Goal: Task Accomplishment & Management: Manage account settings

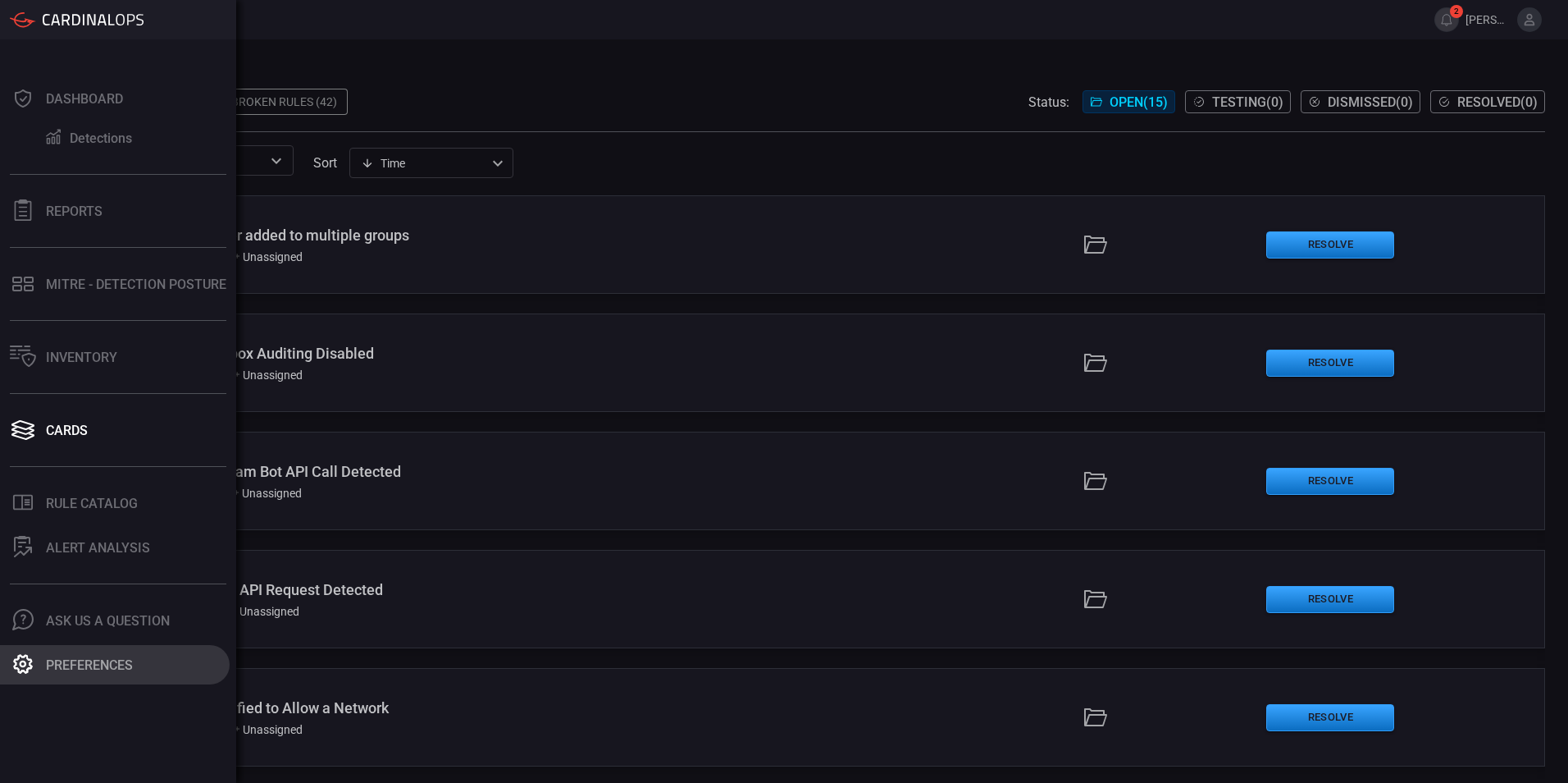
click at [30, 668] on icon at bounding box center [23, 664] width 20 height 20
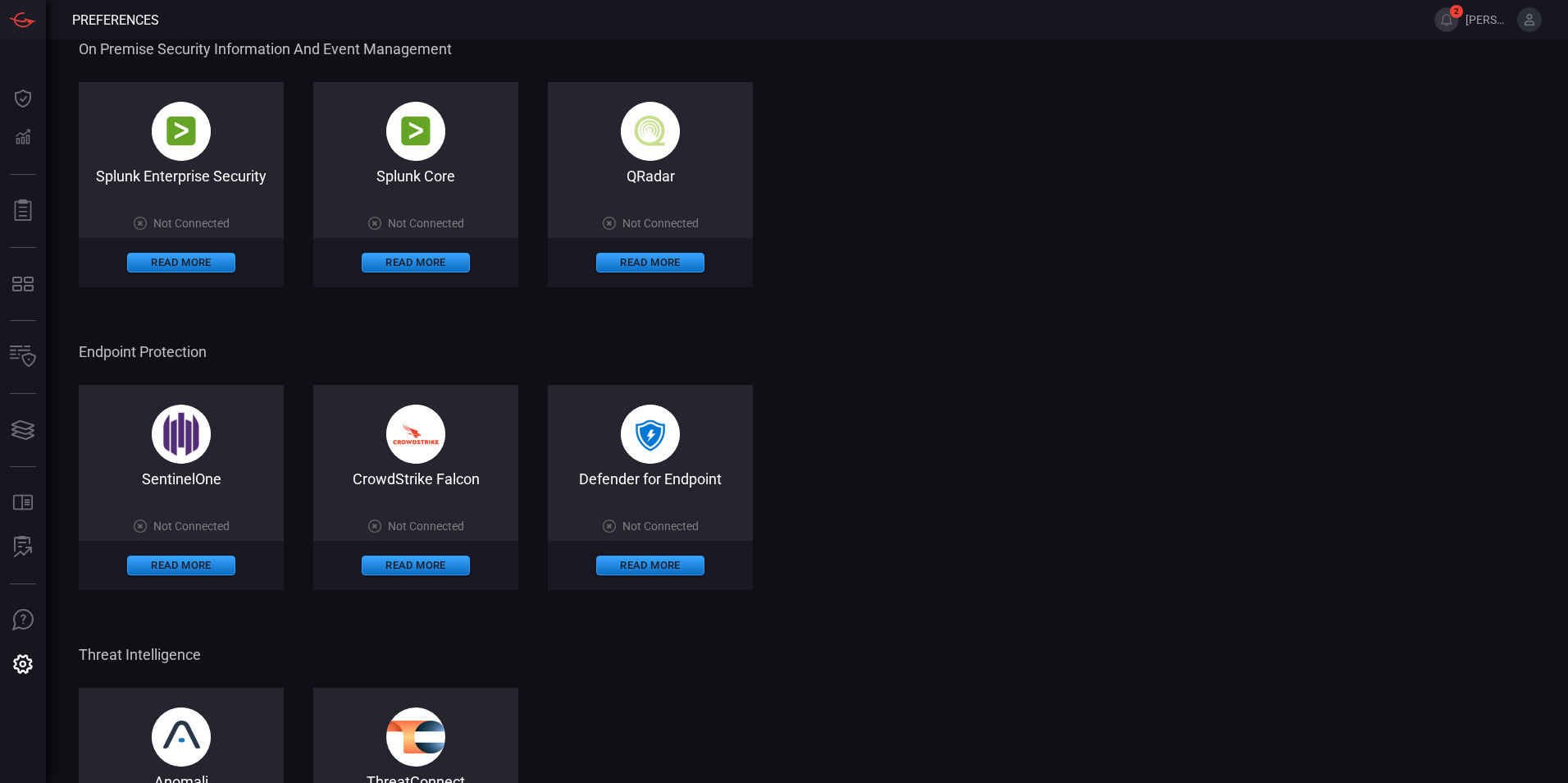
scroll to position [603, 0]
click at [666, 563] on button "Read More" at bounding box center [650, 564] width 108 height 20
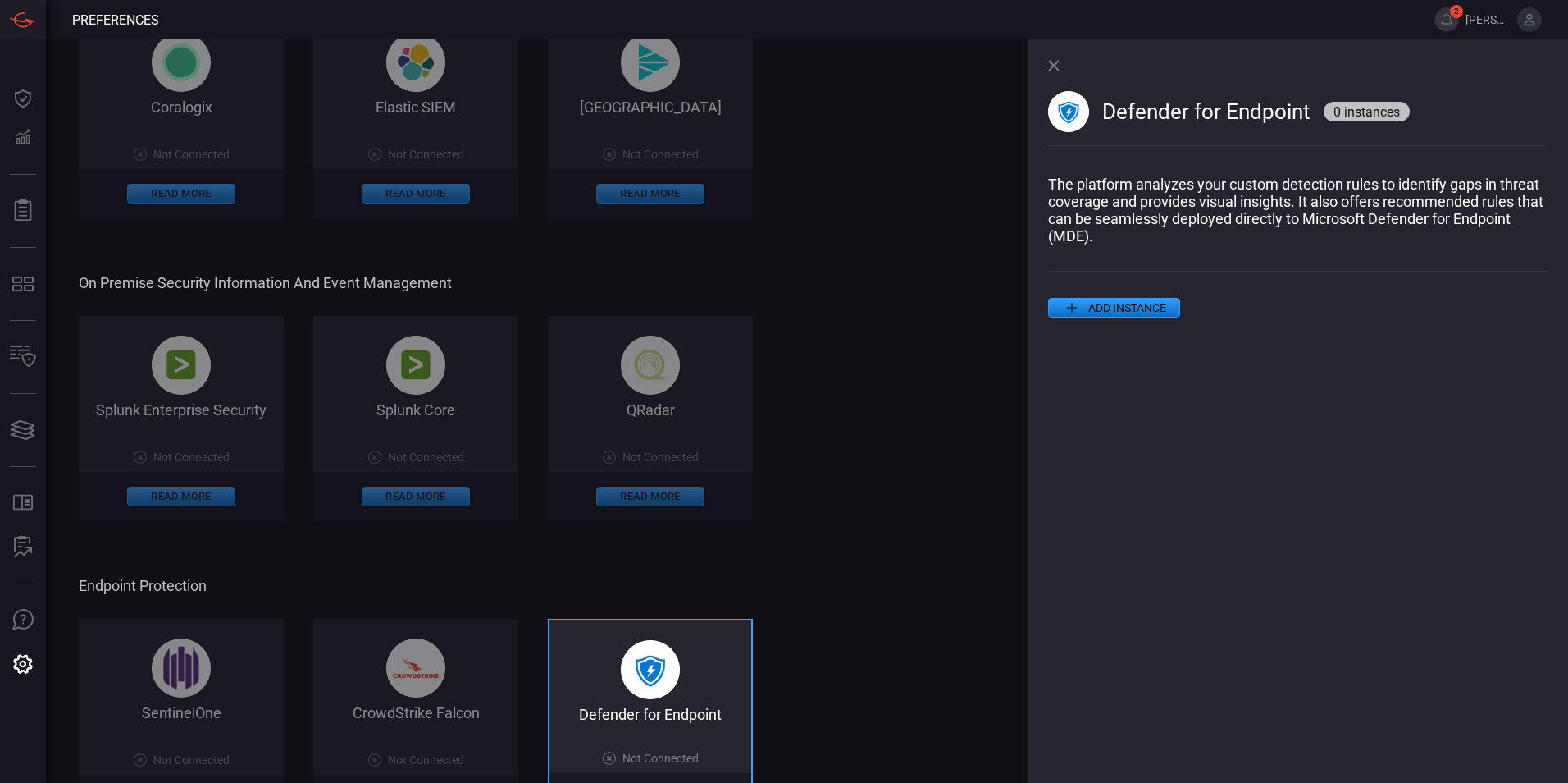
click at [1113, 308] on button "ADD INSTANCE" at bounding box center [1114, 308] width 132 height 20
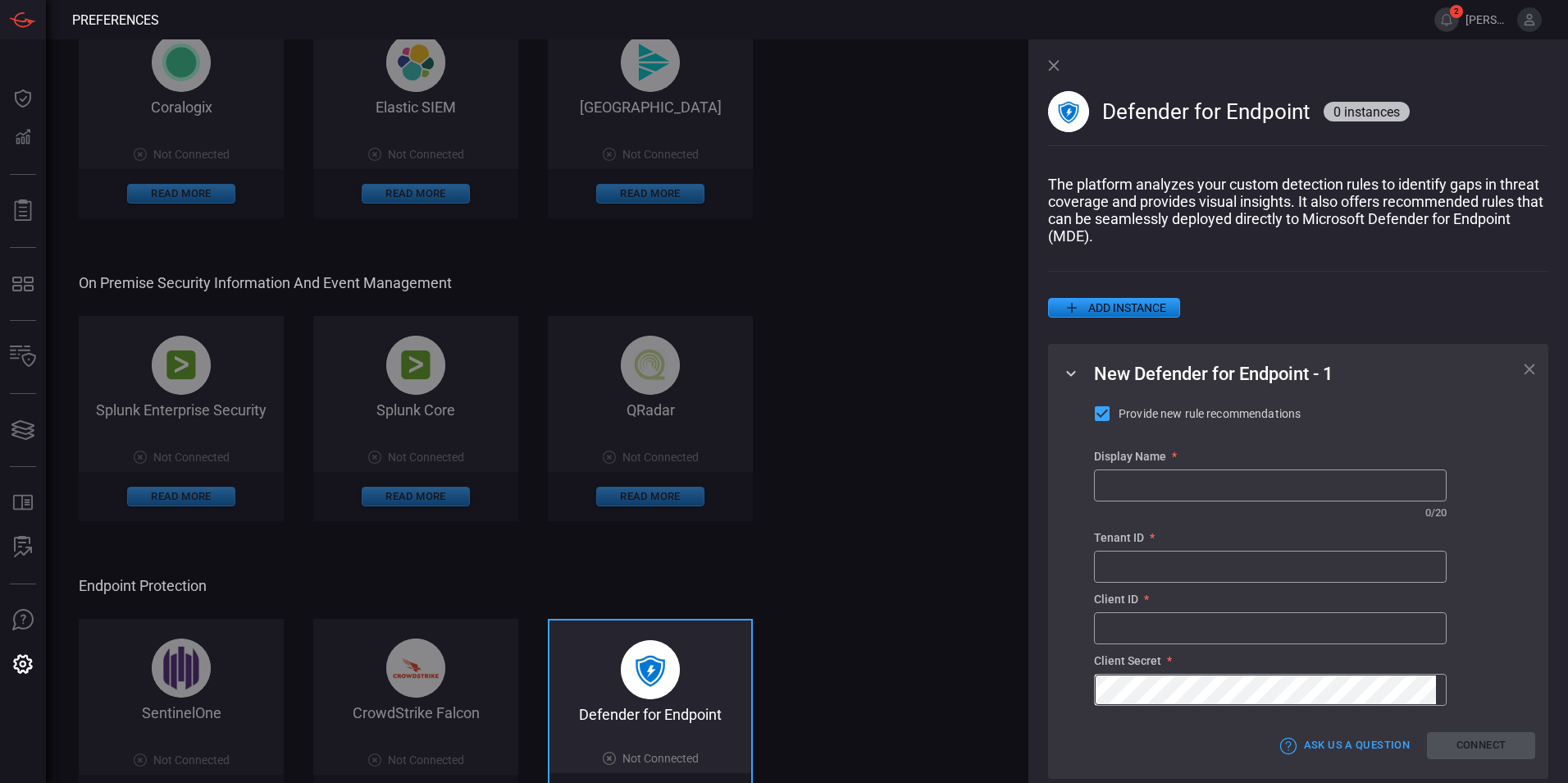
click at [1124, 501] on input "text" at bounding box center [1271, 485] width 351 height 31
type input "jrsweb MDE"
click at [1308, 61] on div "Defender for Endpoint 0 instances" at bounding box center [1298, 107] width 501 height 136
click at [1482, 485] on div "Provide new rule recommendations Display Name * jrsweb MDE ​ ​ 10 / 20 Tenant I…" at bounding box center [1315, 554] width 441 height 302
click at [1204, 573] on input "text" at bounding box center [1271, 566] width 351 height 31
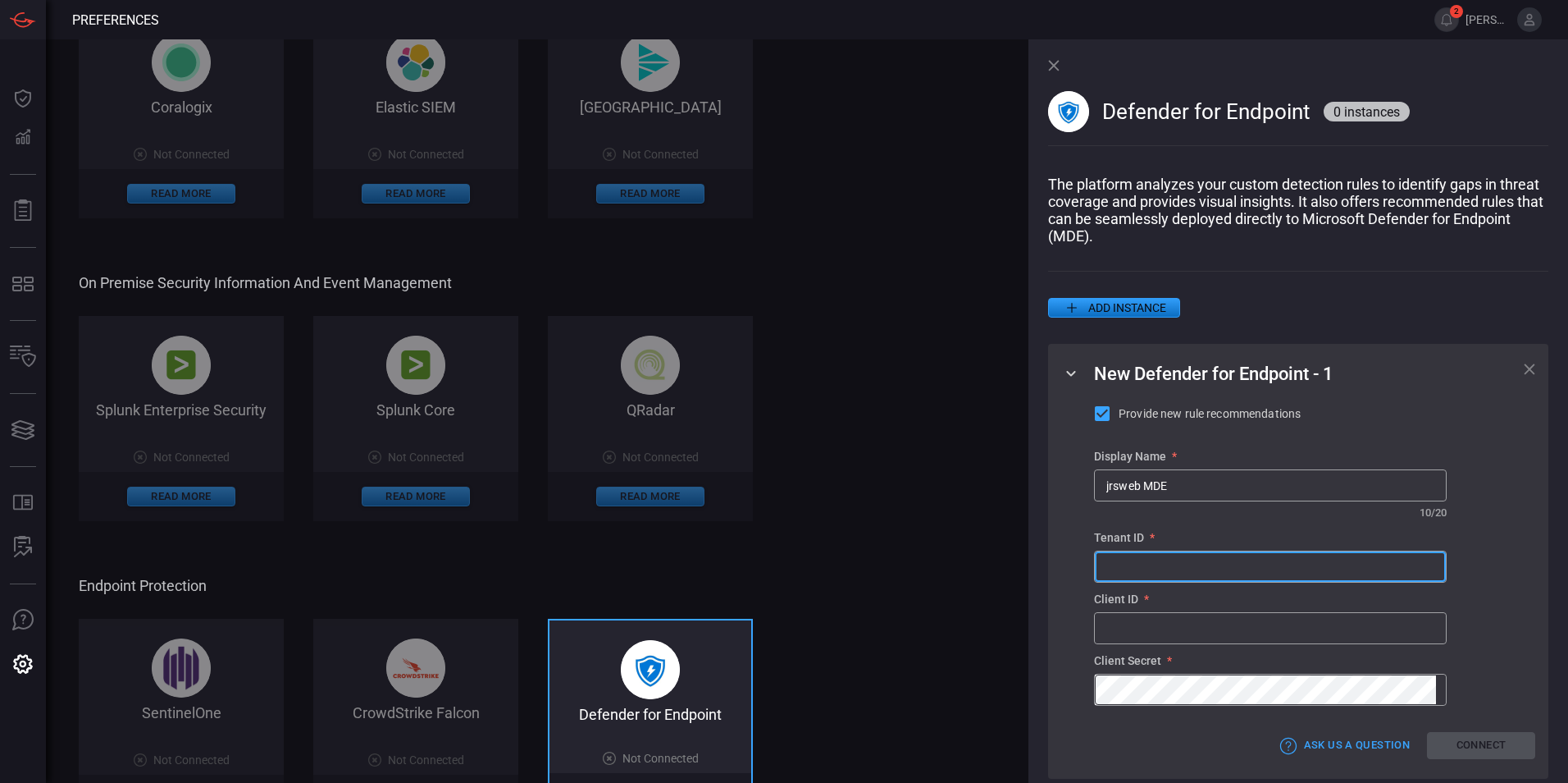
paste input "dee22d0b-3f65-4b8d-8c75-1c1796e2e257"
type input "dee22d0b-3f65-4b8d-8c75-1c1796e2e257"
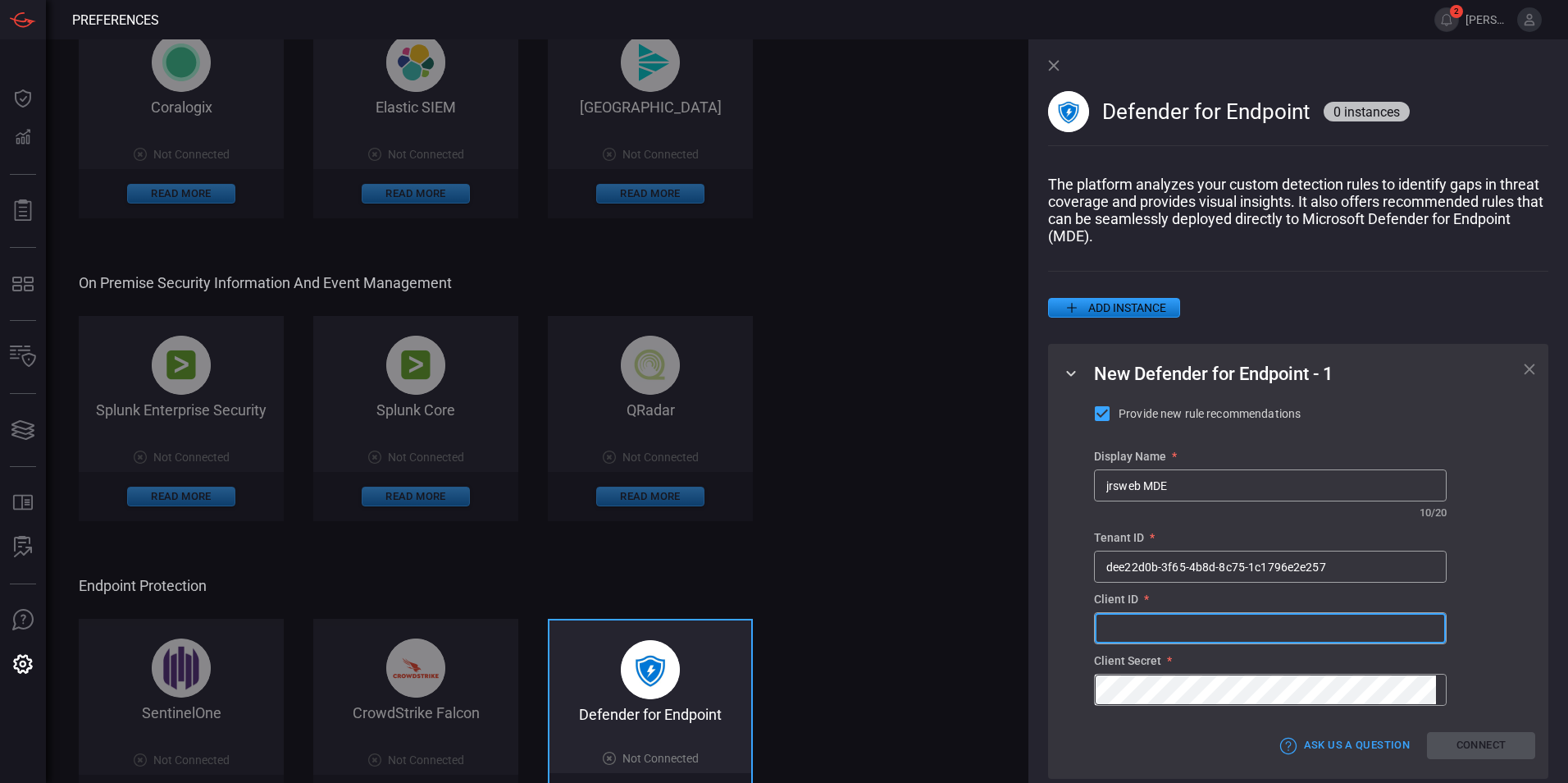
click at [1155, 644] on input "text" at bounding box center [1271, 628] width 351 height 31
paste input "4c109311-83c2-42b0-9f9e-0686d39559bc"
type input "4c109311-83c2-42b0-9f9e-0686d39559bc"
click at [1444, 755] on button "Connect" at bounding box center [1481, 745] width 108 height 27
